Goal: Transaction & Acquisition: Book appointment/travel/reservation

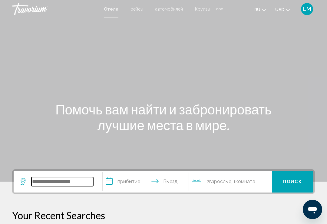
click at [55, 181] on input "Search widget" at bounding box center [63, 181] width 62 height 9
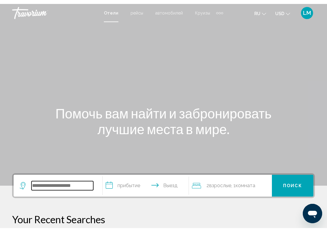
scroll to position [8, 0]
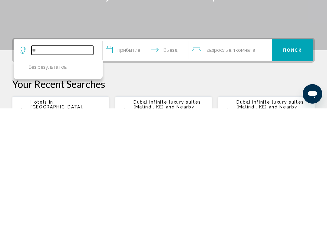
type input "*"
click at [247, 201] on p "Your Recent Searches" at bounding box center [163, 207] width 303 height 12
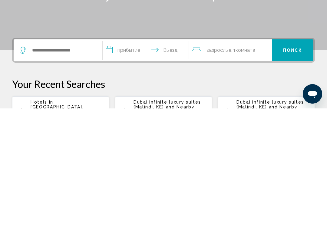
scroll to position [131, 0]
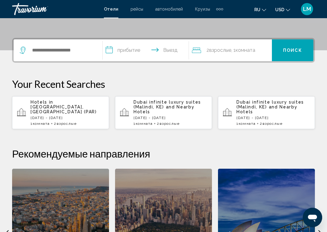
click at [252, 80] on p "Your Recent Searches" at bounding box center [163, 84] width 303 height 12
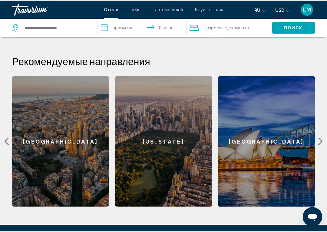
scroll to position [228, 0]
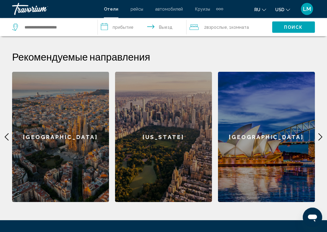
click at [318, 137] on icon "Main content" at bounding box center [320, 137] width 7 height 7
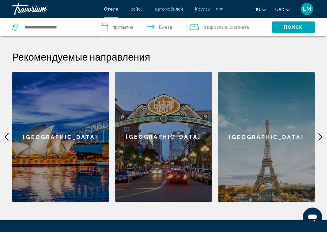
scroll to position [228, 0]
click at [317, 138] on icon "Main content" at bounding box center [320, 136] width 7 height 7
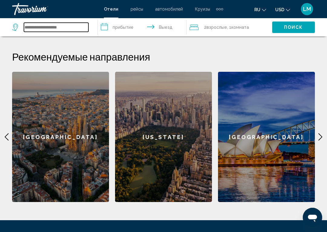
click at [65, 28] on input "Search widget" at bounding box center [56, 27] width 65 height 9
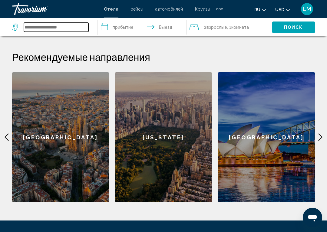
click at [52, 26] on input "Search widget" at bounding box center [56, 27] width 65 height 9
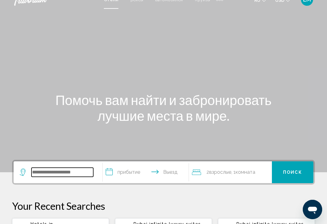
scroll to position [0, 0]
